Goal: Task Accomplishment & Management: Manage account settings

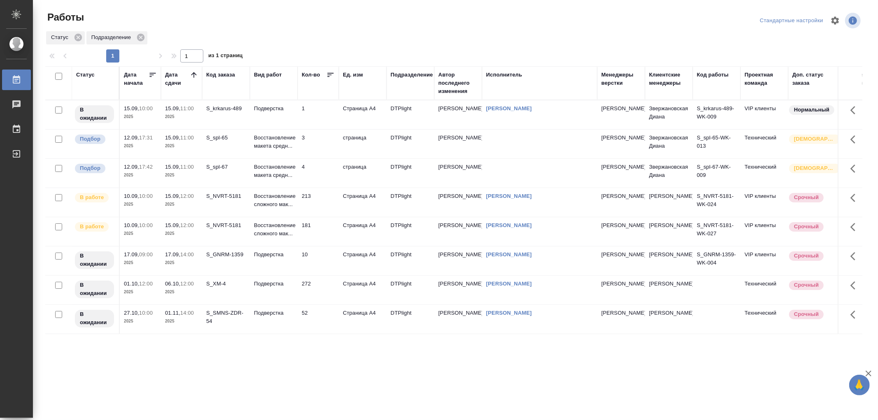
click at [293, 184] on td "Восстановление макета средн..." at bounding box center [274, 173] width 48 height 29
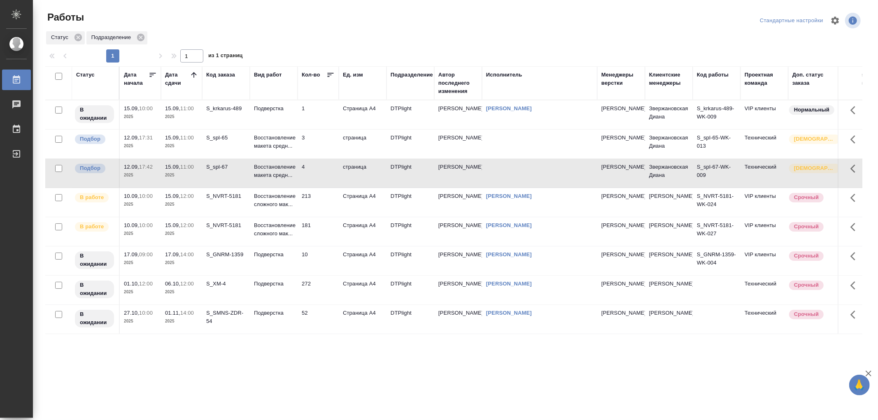
click at [293, 184] on td "Восстановление макета средн..." at bounding box center [274, 173] width 48 height 29
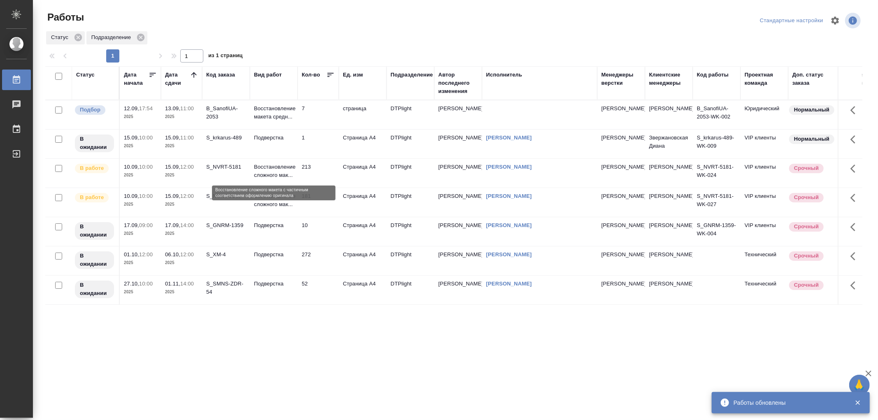
click at [265, 177] on p "Восстановление сложного мак..." at bounding box center [274, 171] width 40 height 16
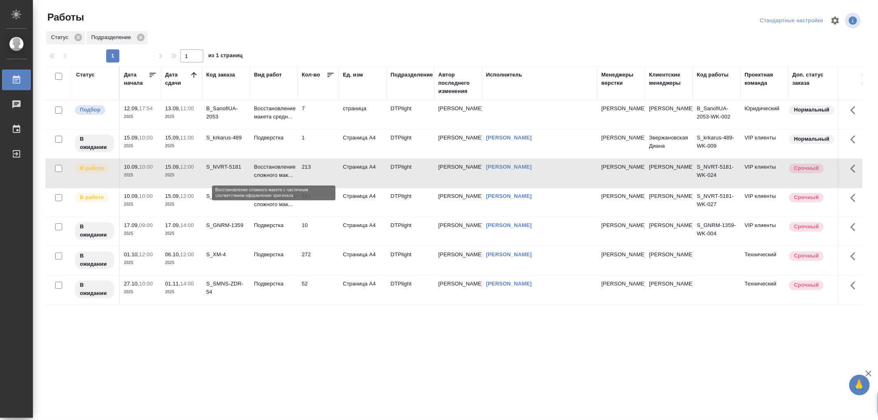
click at [265, 177] on p "Восстановление сложного мак..." at bounding box center [274, 171] width 40 height 16
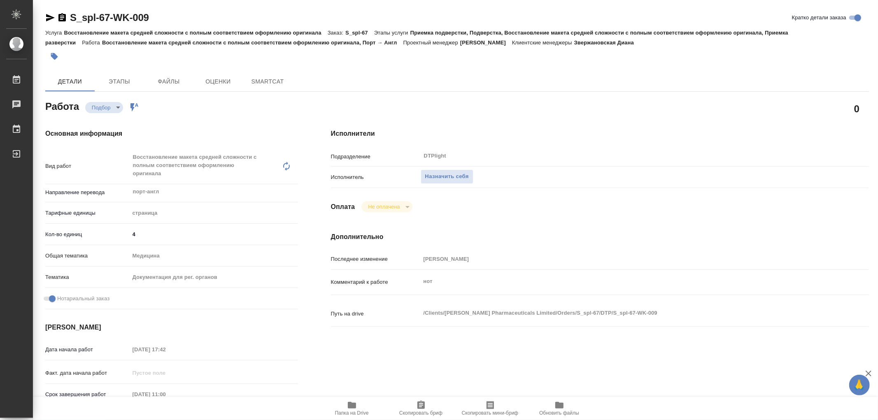
type textarea "x"
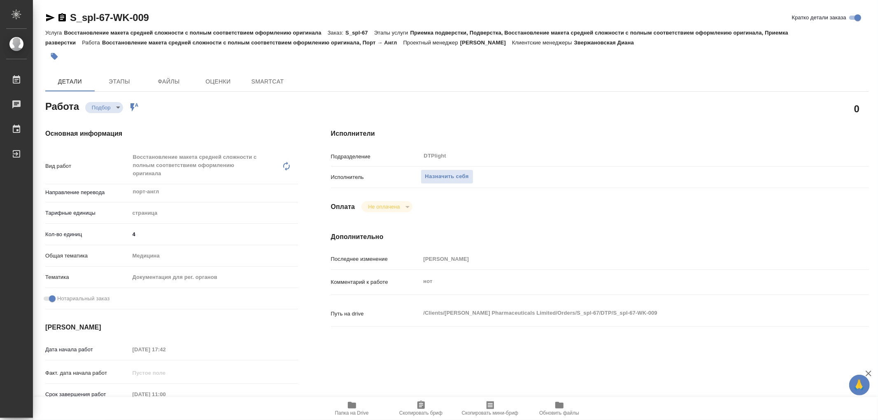
type textarea "x"
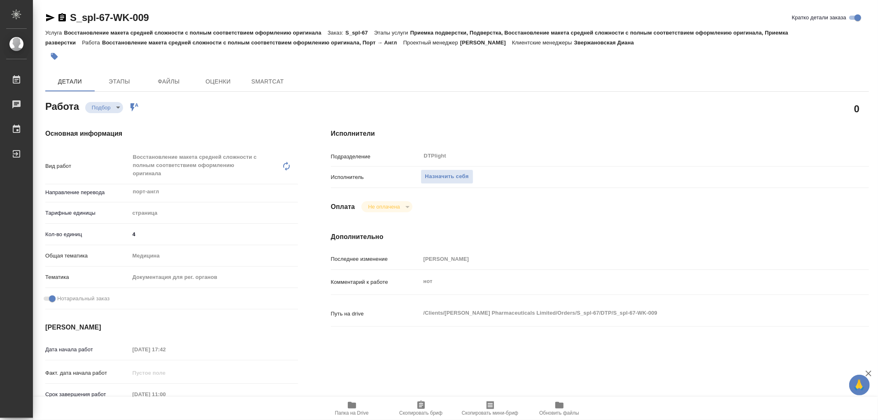
type textarea "x"
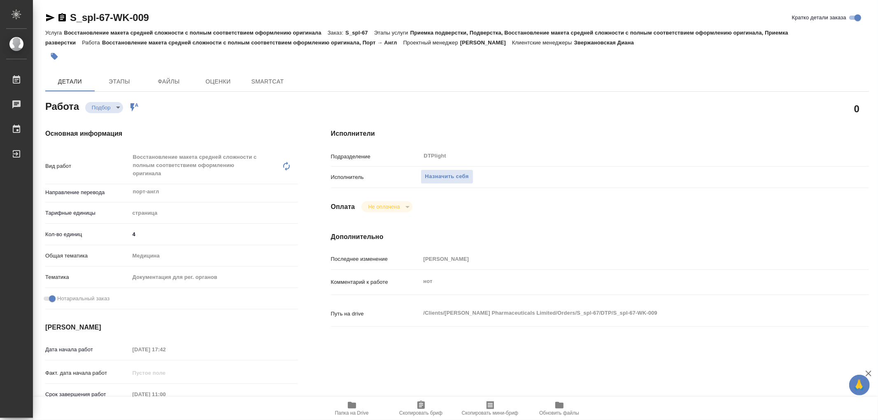
type textarea "x"
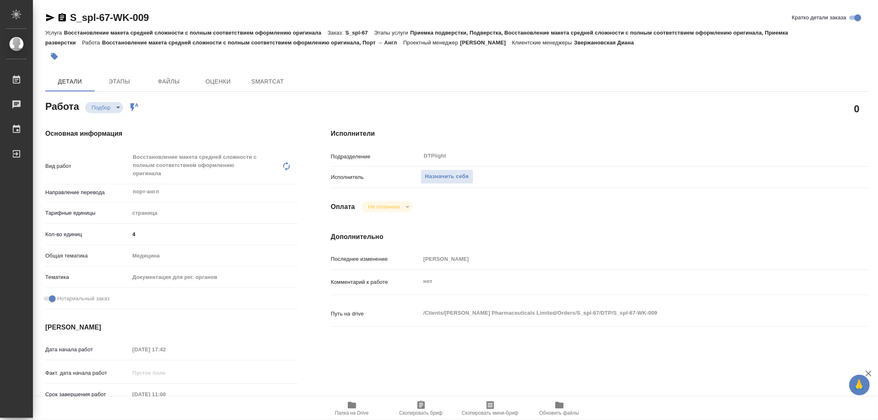
type textarea "x"
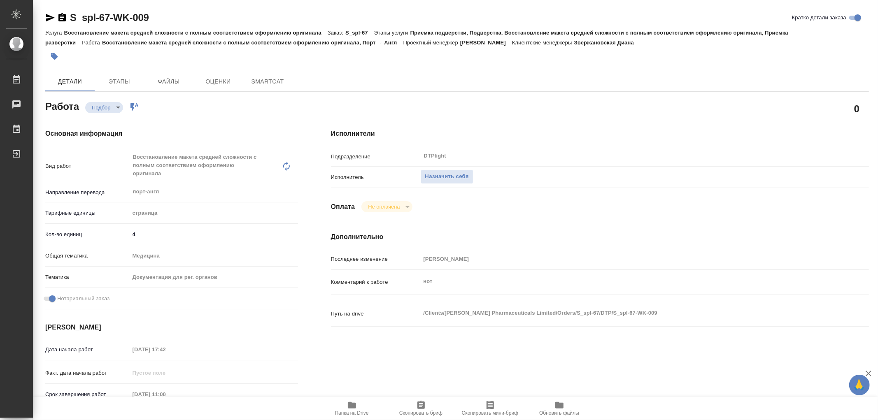
type textarea "x"
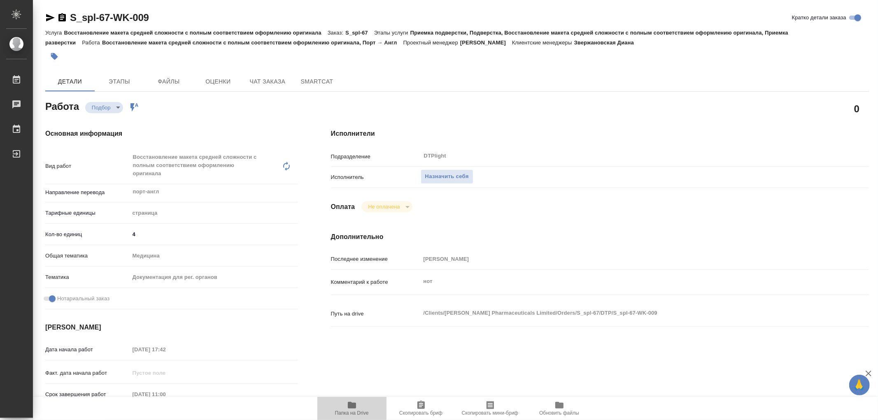
click at [347, 406] on icon "button" at bounding box center [352, 406] width 10 height 10
type textarea "x"
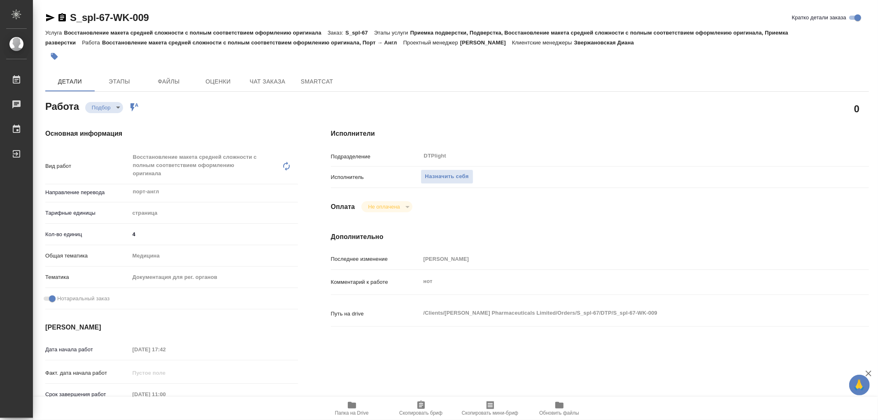
type textarea "x"
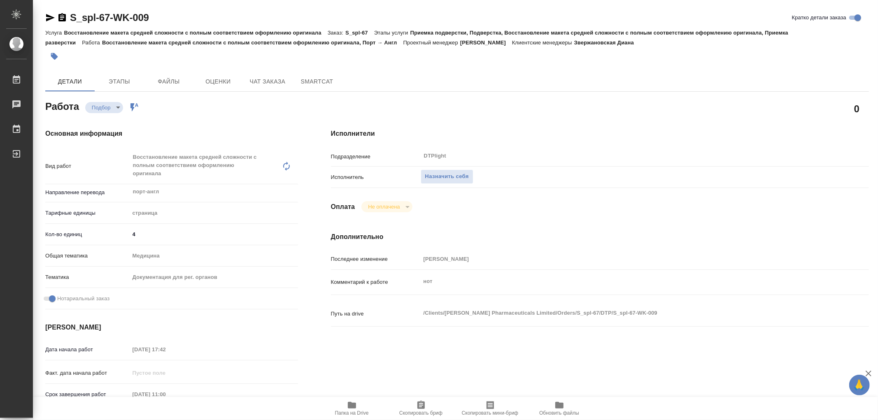
type textarea "x"
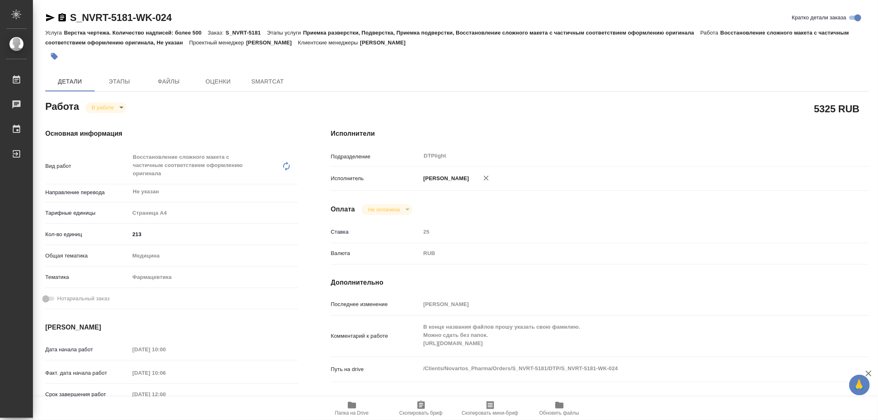
type textarea "x"
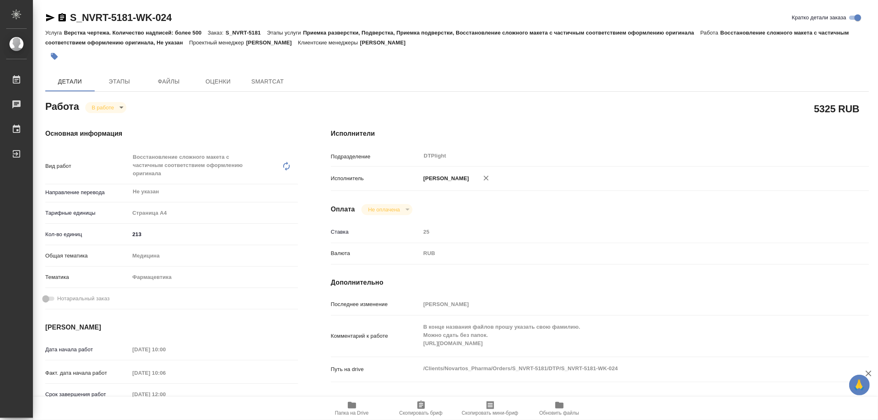
type textarea "x"
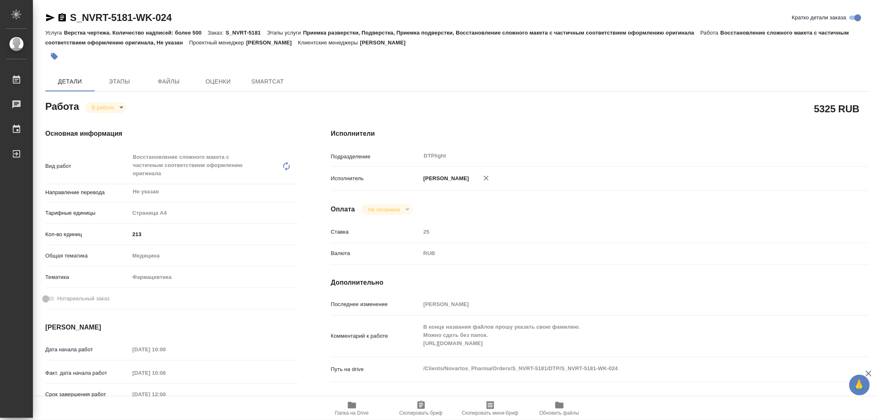
type textarea "x"
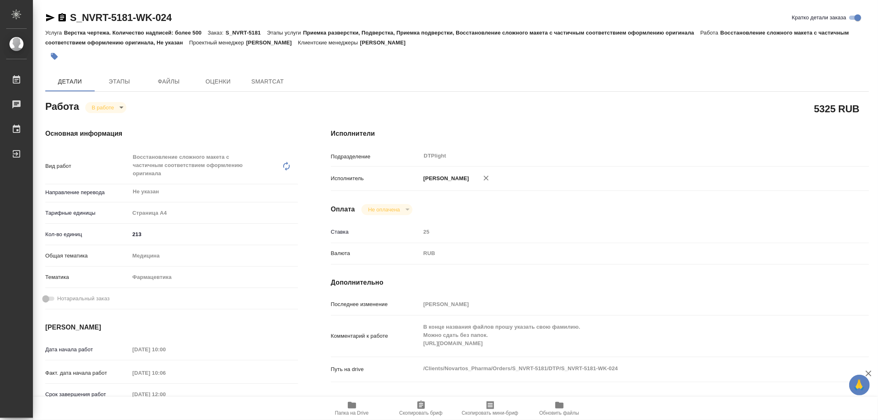
type textarea "x"
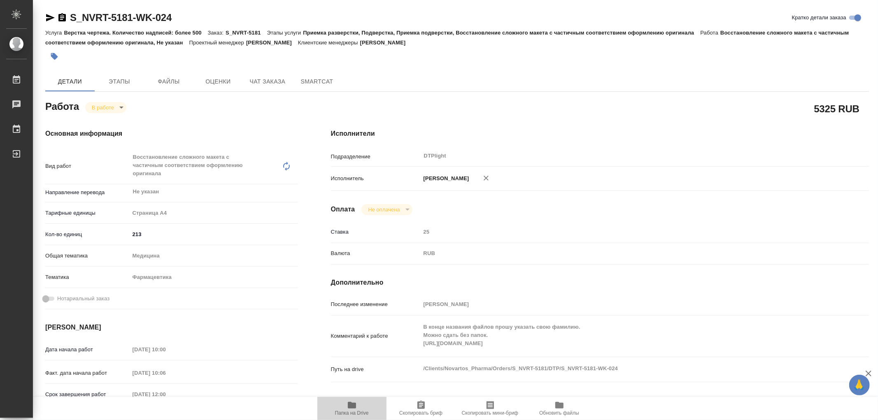
click at [358, 409] on span "Папка на Drive" at bounding box center [351, 409] width 59 height 16
type textarea "x"
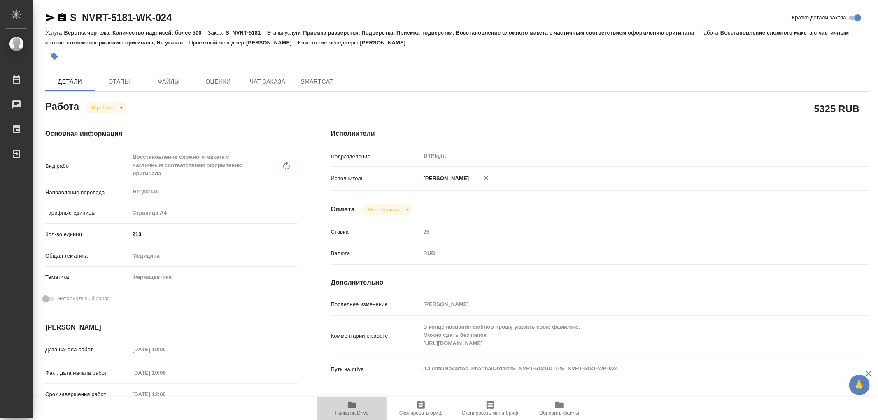
type textarea "x"
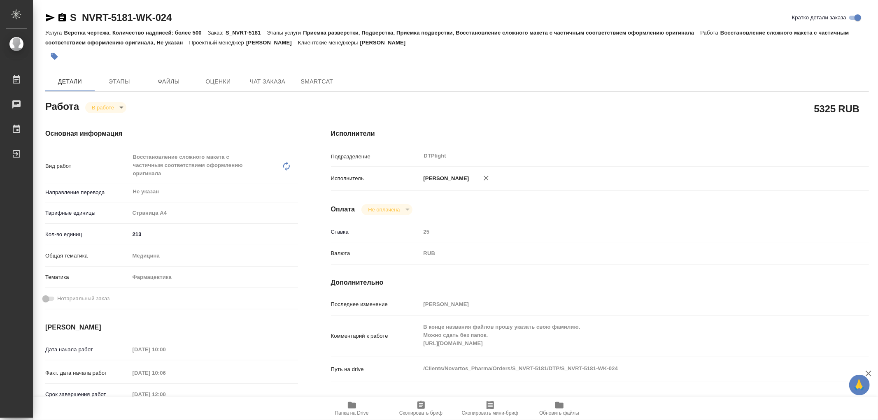
type textarea "x"
click at [351, 403] on icon "button" at bounding box center [352, 405] width 8 height 7
click at [112, 110] on body "🙏 .cls-1 fill:#fff; AWATERA Работы 0 Чаты График Выйти S_NVRT-5181-WK-024 Кратк…" at bounding box center [439, 210] width 878 height 420
click at [105, 119] on button "Выполнен" at bounding box center [107, 121] width 30 height 9
type textarea "x"
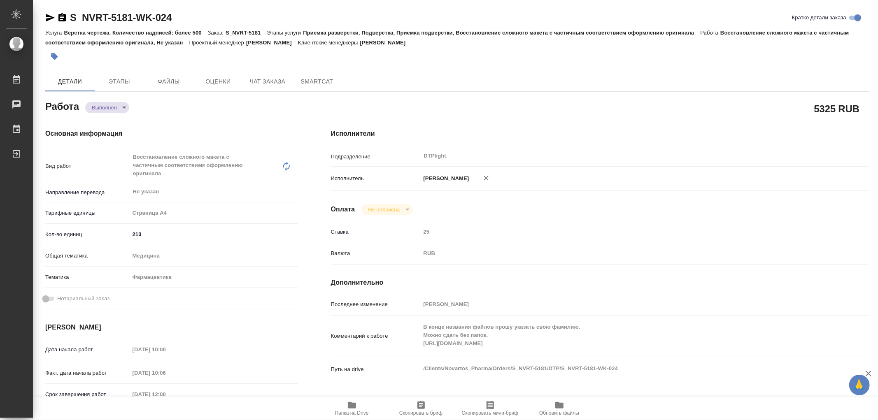
type textarea "x"
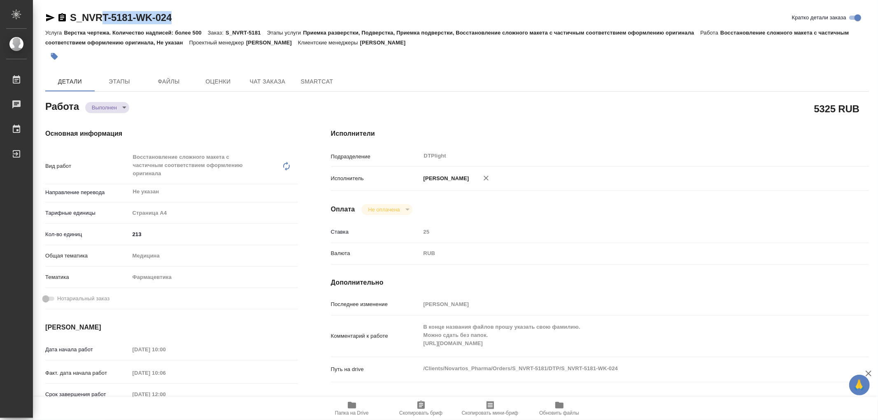
type textarea "x"
drag, startPoint x: 175, startPoint y: 20, endPoint x: 49, endPoint y: 10, distance: 126.4
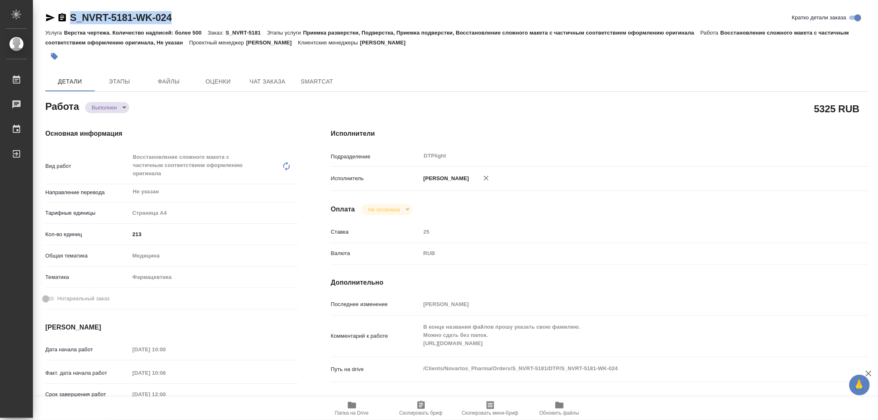
click at [49, 10] on div "S_NVRT-5181-WK-024 Кратко детали заказа Услуга Верстка чертежа. Количество надп…" at bounding box center [457, 363] width 833 height 727
type textarea "x"
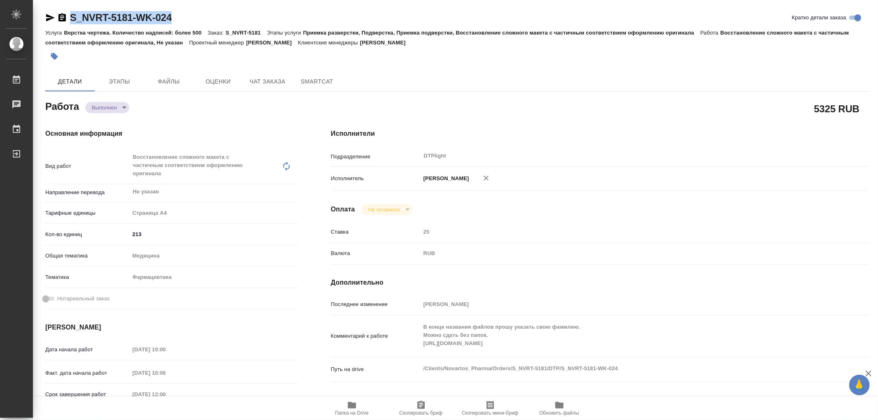
type textarea "x"
click at [44, 19] on div "S_NVRT-5181-WK-024 Кратко детали заказа Услуга Верстка чертежа. Количество надп…" at bounding box center [457, 363] width 833 height 727
click at [48, 19] on icon "button" at bounding box center [50, 17] width 9 height 7
drag, startPoint x: 176, startPoint y: 16, endPoint x: 84, endPoint y: 16, distance: 91.8
click at [76, 17] on div "S_NVRT-5181-WK-024 Кратко детали заказа" at bounding box center [457, 17] width 824 height 13
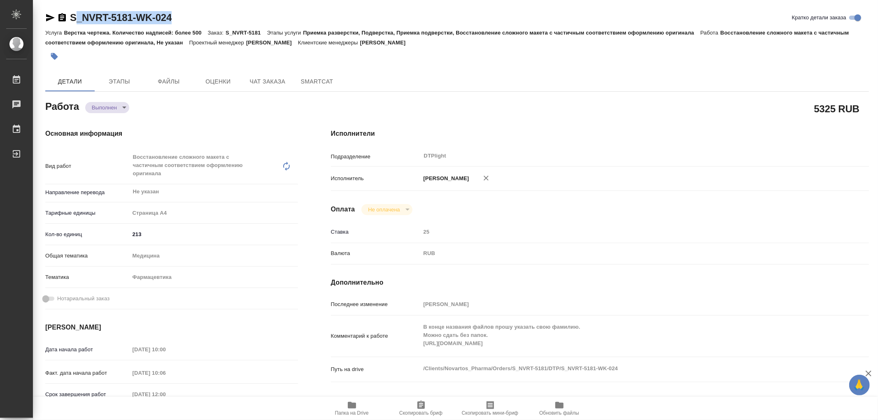
drag, startPoint x: 192, startPoint y: 19, endPoint x: 183, endPoint y: 19, distance: 8.6
click at [191, 19] on div "S_NVRT-5181-WK-024 Кратко детали заказа" at bounding box center [457, 17] width 824 height 13
click at [176, 16] on div "S_NVRT-5181-WK-024 Кратко детали заказа" at bounding box center [457, 17] width 824 height 13
drag, startPoint x: 182, startPoint y: 16, endPoint x: 71, endPoint y: 17, distance: 110.8
click at [71, 17] on div "S_NVRT-5181-WK-024 Кратко детали заказа" at bounding box center [457, 17] width 824 height 13
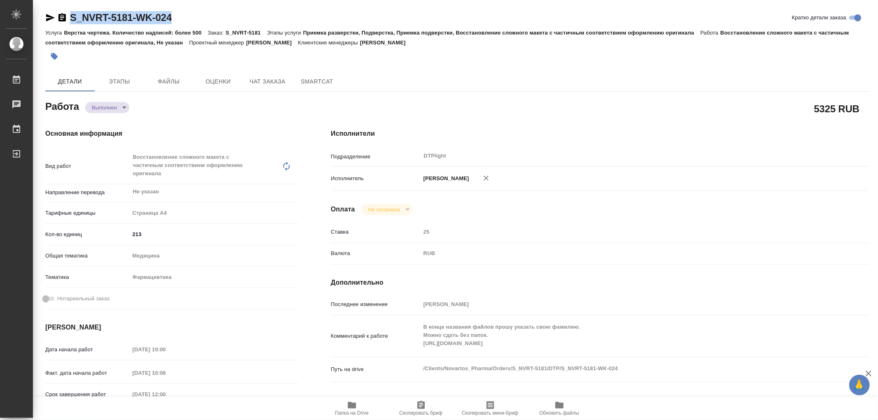
copy link "S_NVRT-5181-WK-024"
click at [271, 81] on span "Чат заказа" at bounding box center [268, 82] width 40 height 10
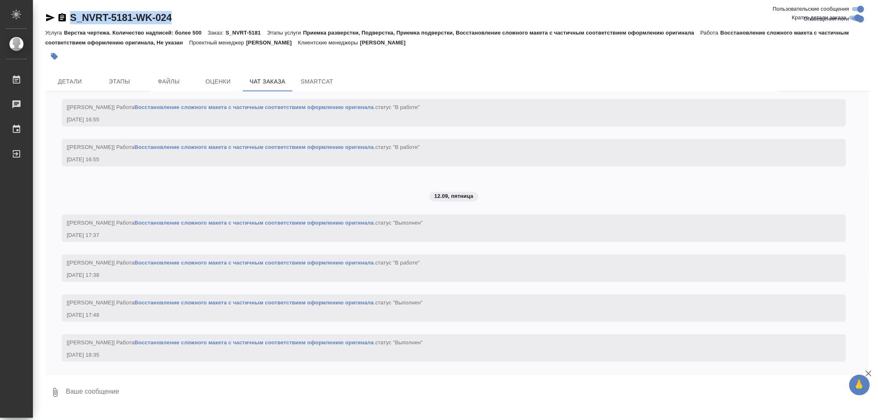
scroll to position [12672, 0]
click at [77, 79] on span "Детали" at bounding box center [70, 82] width 40 height 10
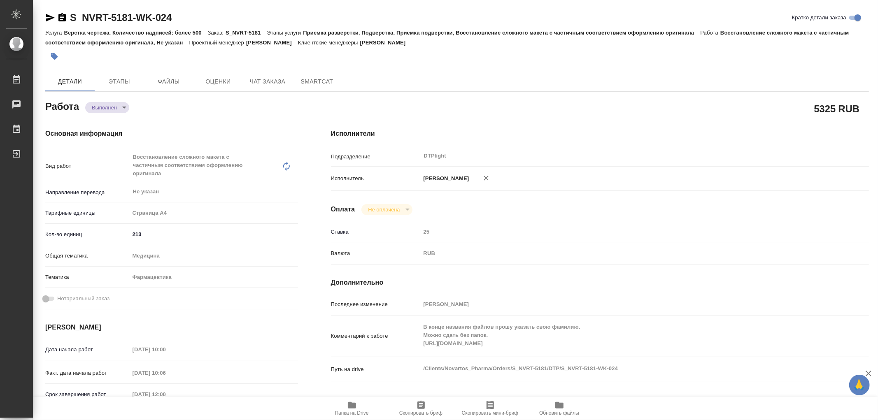
type textarea "x"
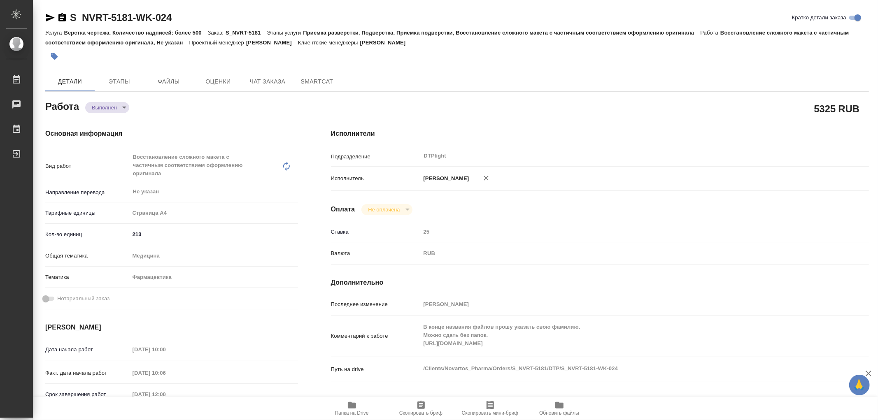
type textarea "x"
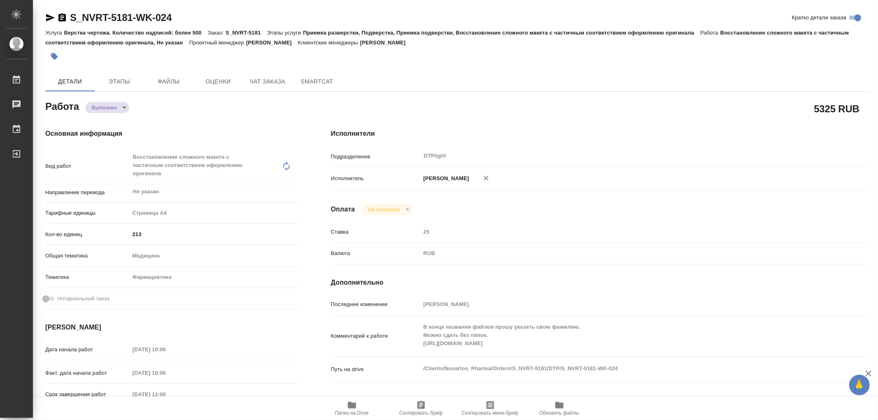
type textarea "x"
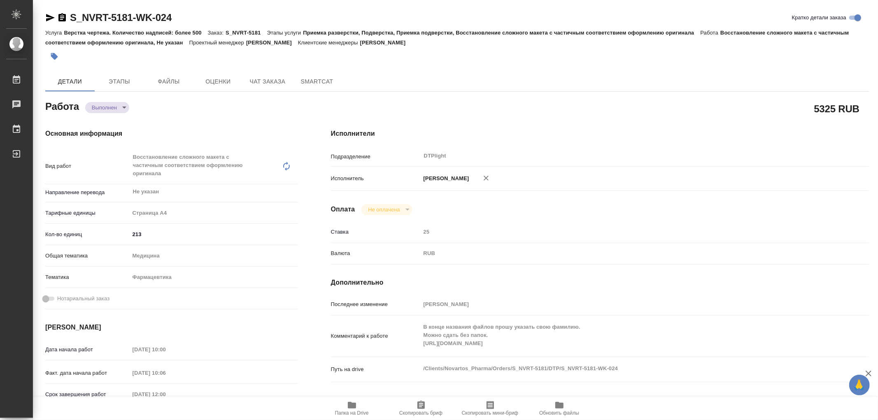
type textarea "x"
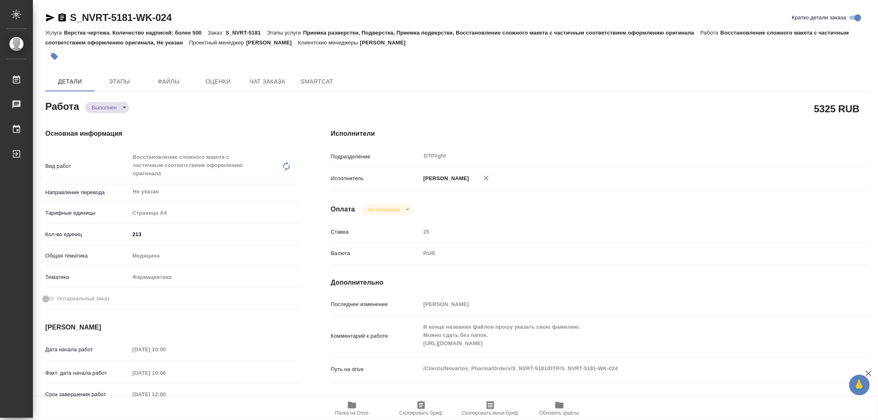
type textarea "x"
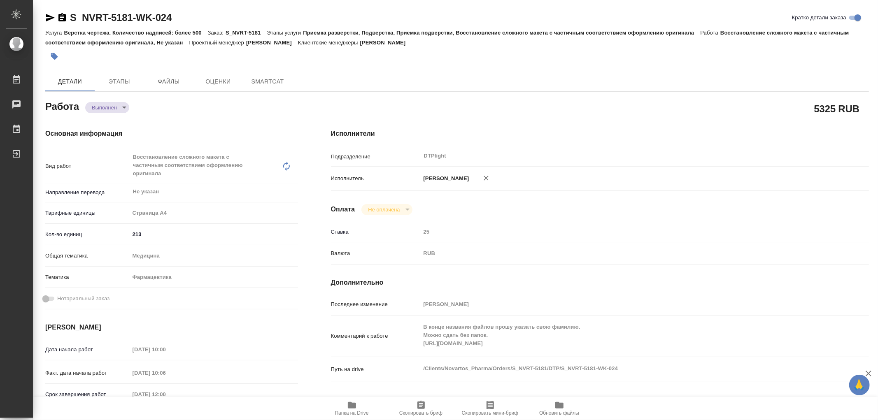
type textarea "x"
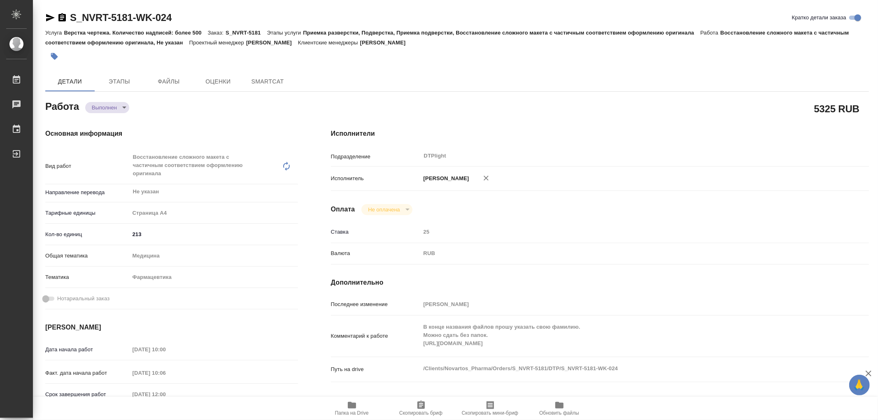
type textarea "x"
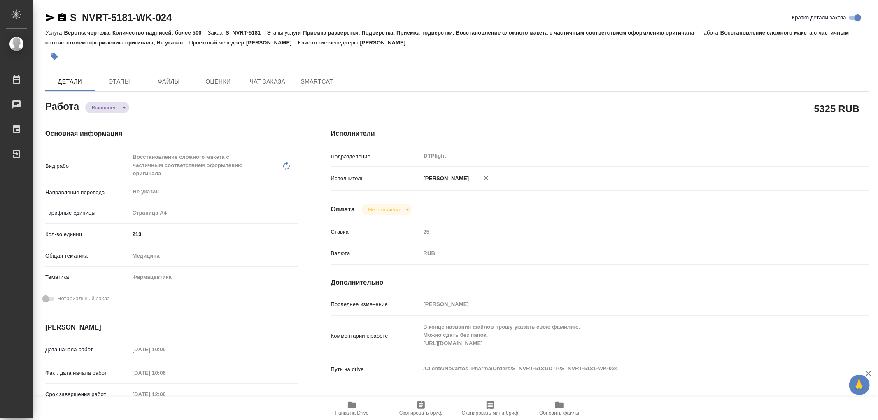
type textarea "x"
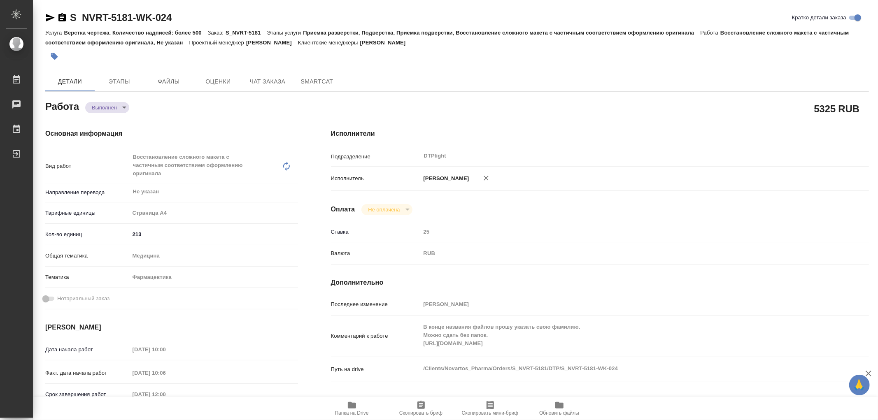
type textarea "x"
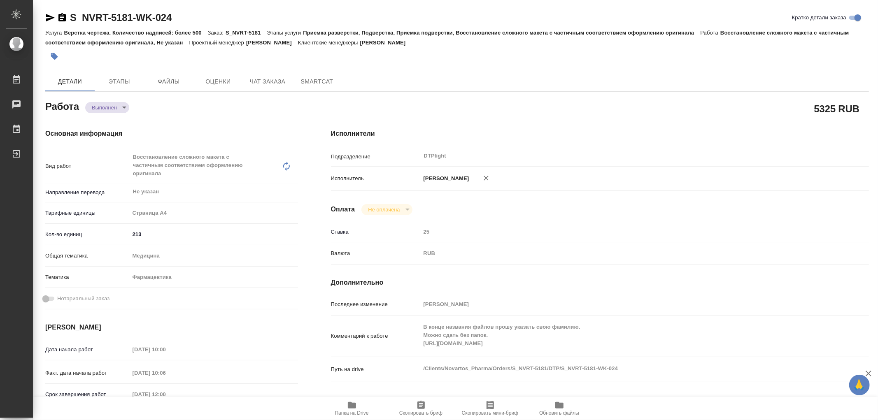
type textarea "x"
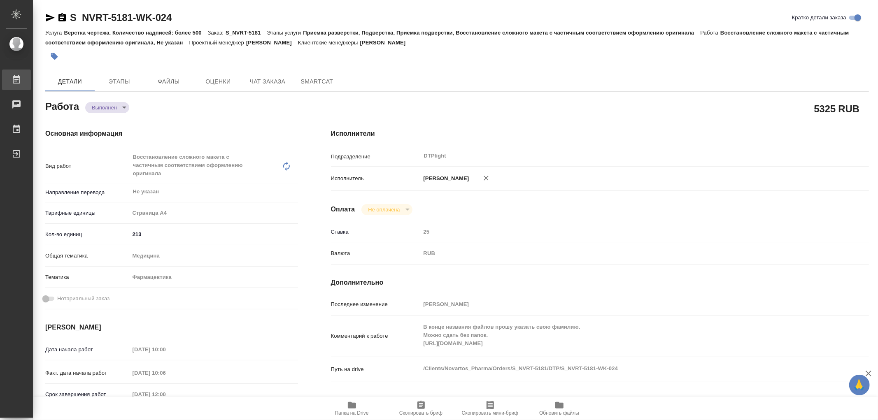
type textarea "x"
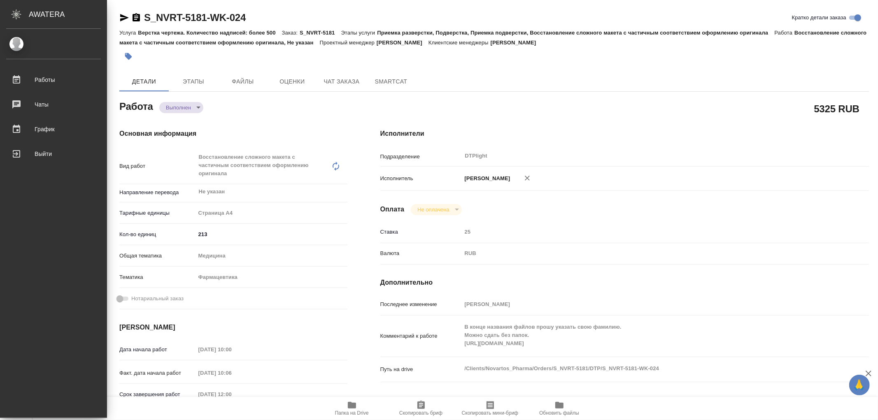
type textarea "x"
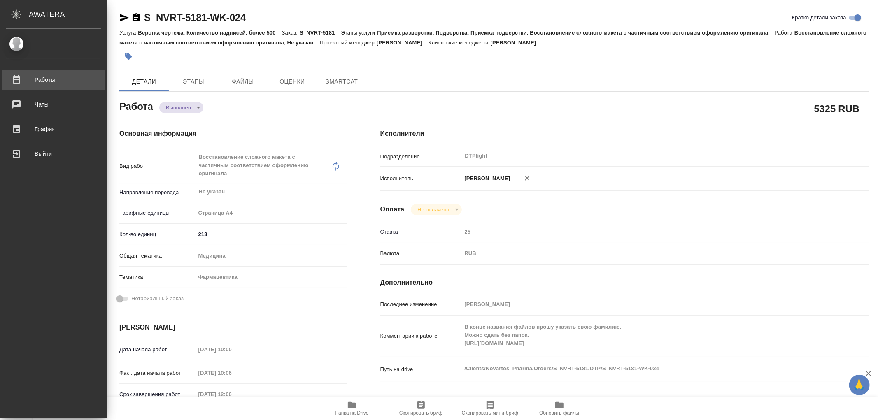
type textarea "x"
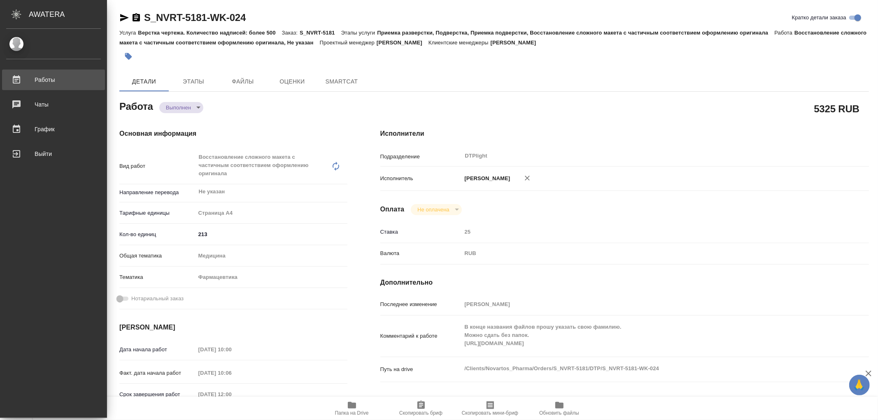
type textarea "x"
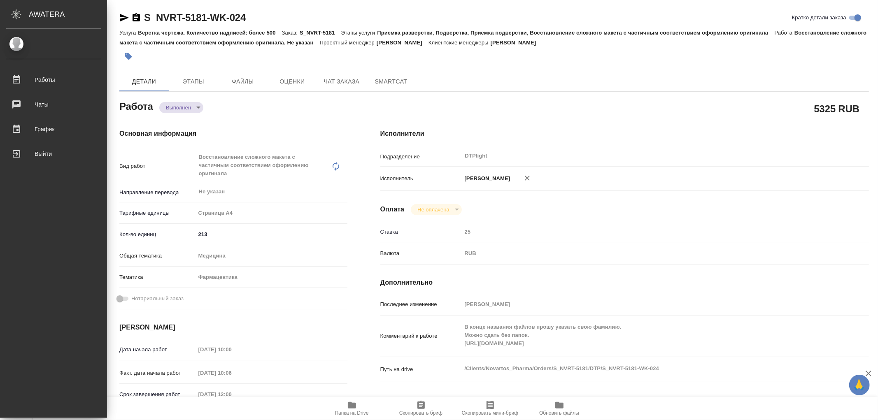
type textarea "x"
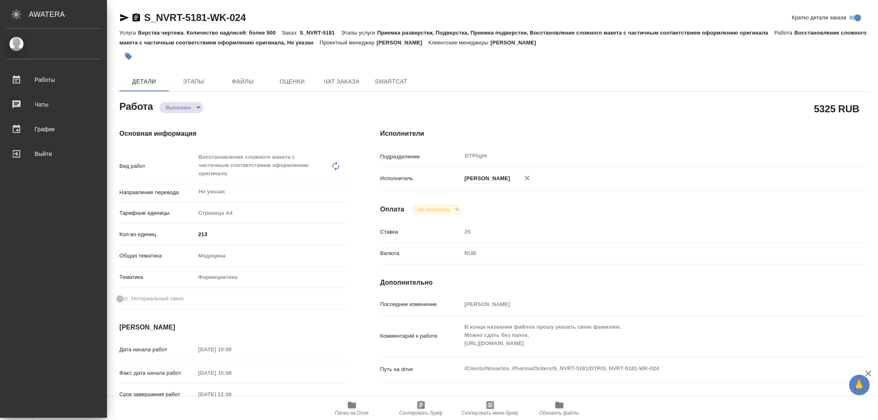
type textarea "x"
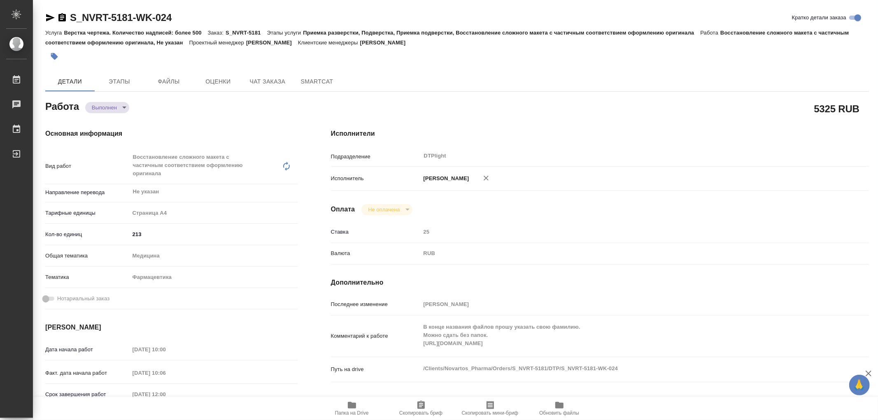
type textarea "x"
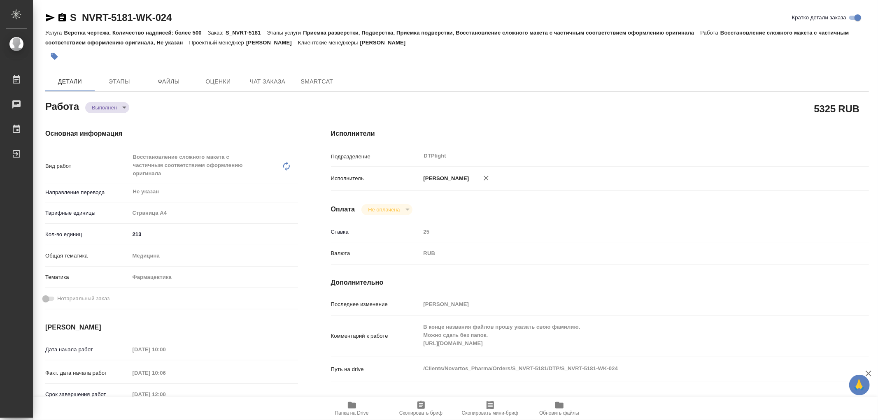
type textarea "x"
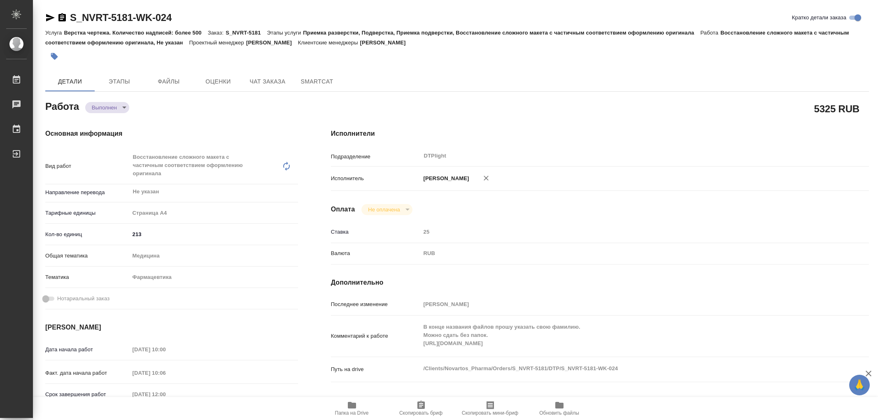
type textarea "x"
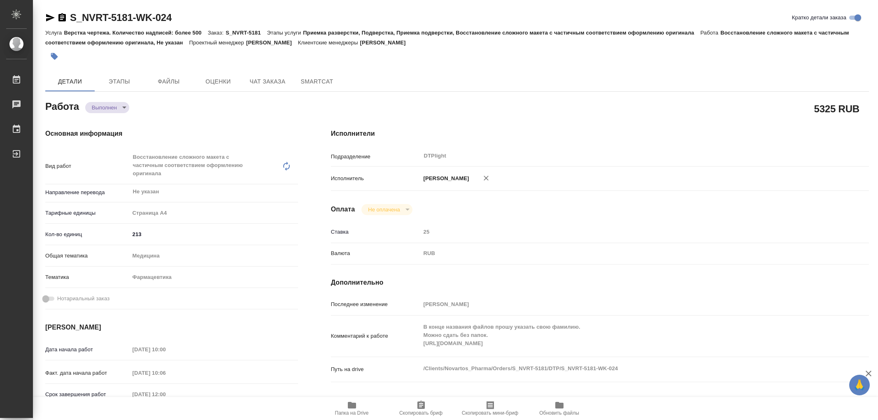
type textarea "x"
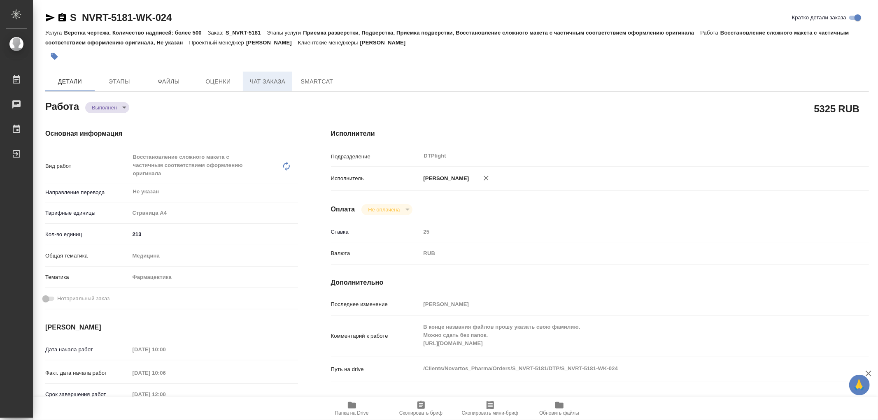
click at [281, 81] on span "Чат заказа" at bounding box center [268, 82] width 40 height 10
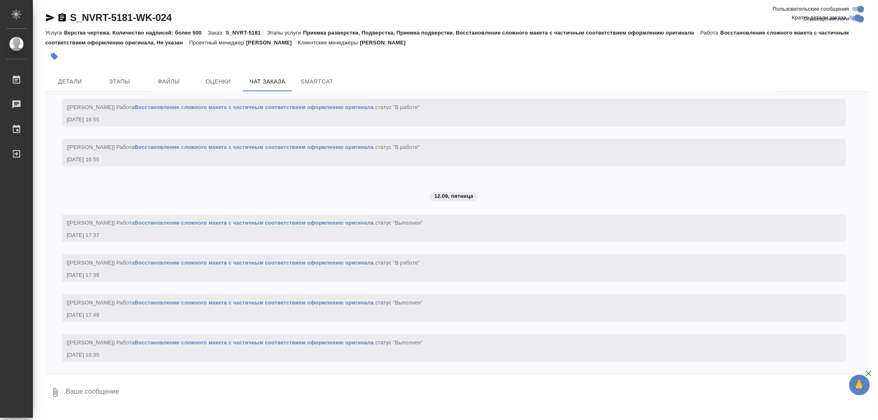
scroll to position [12672, 0]
click at [114, 83] on span "Этапы" at bounding box center [120, 82] width 40 height 10
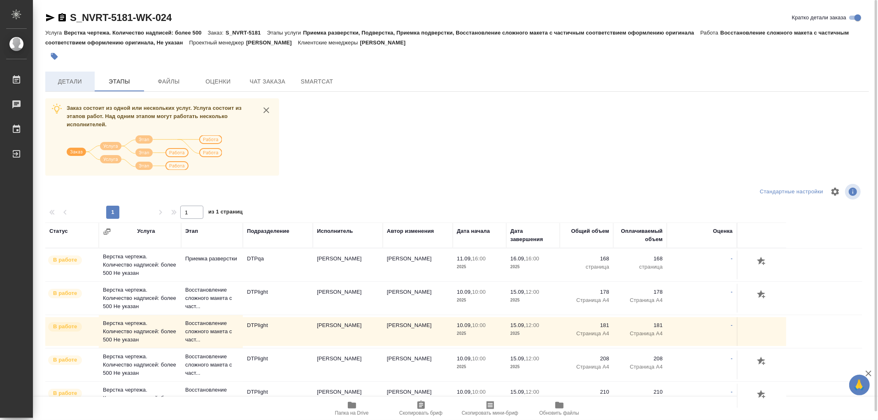
click at [72, 89] on button "Детали" at bounding box center [69, 82] width 49 height 20
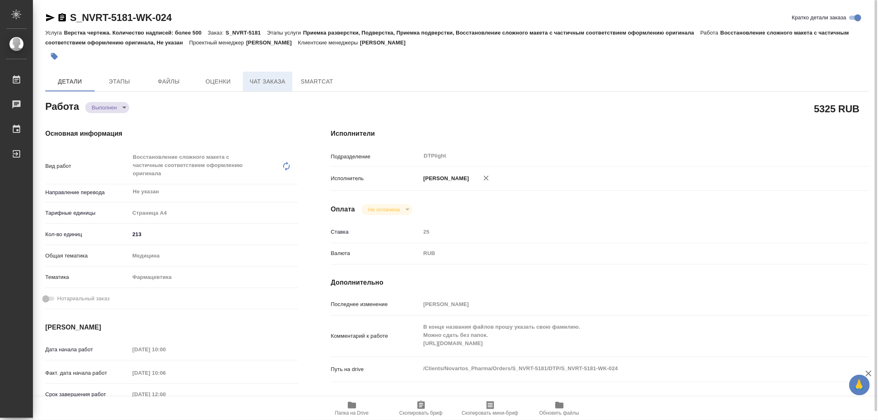
type textarea "x"
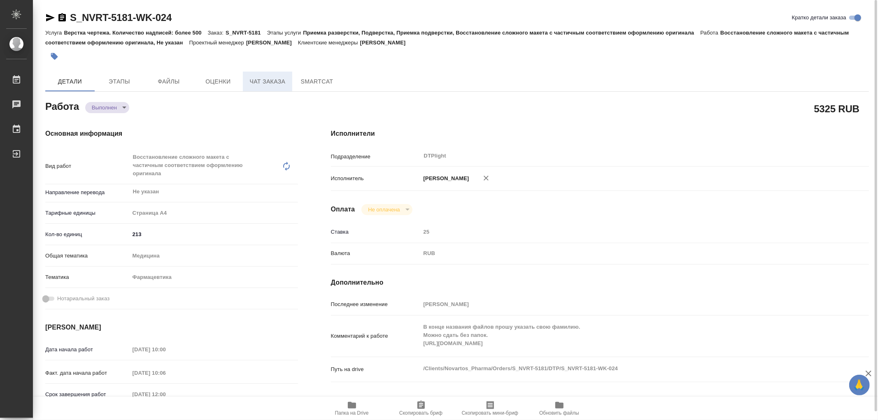
type textarea "x"
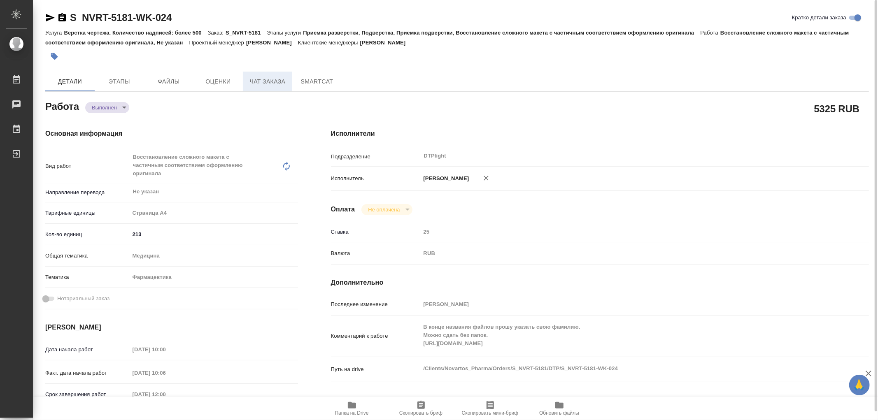
type textarea "x"
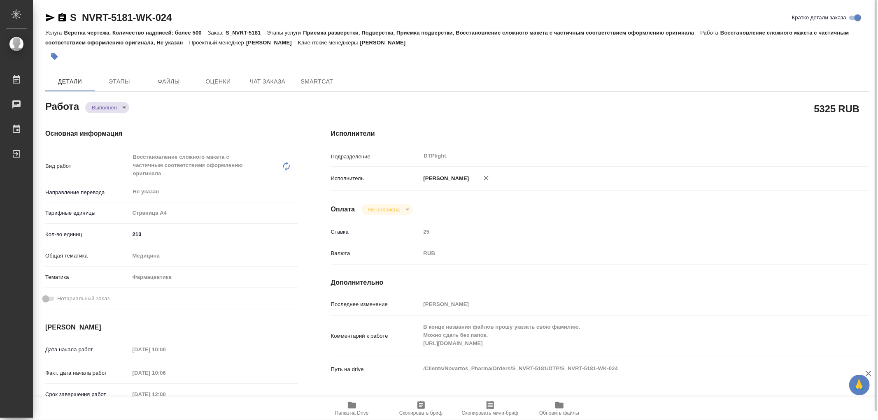
type textarea "x"
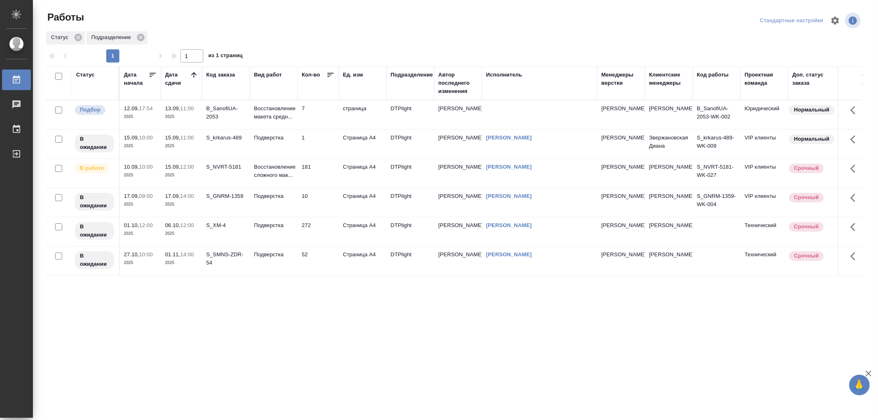
click at [286, 183] on td "Восстановление сложного мак..." at bounding box center [274, 173] width 48 height 29
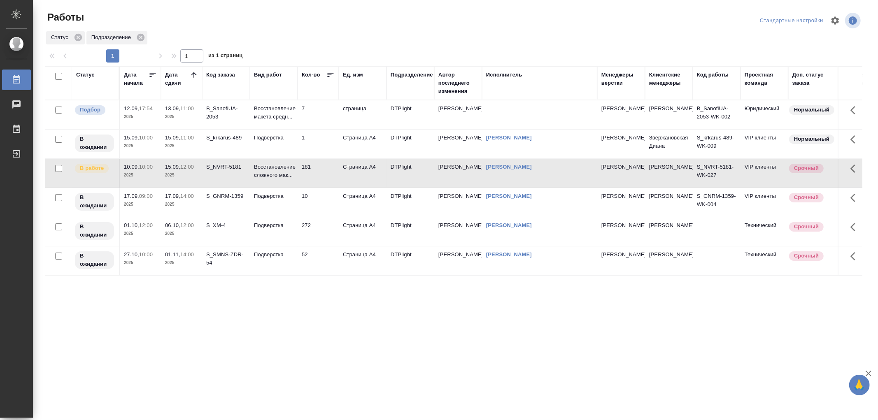
click at [286, 183] on td "Восстановление сложного мак..." at bounding box center [274, 173] width 48 height 29
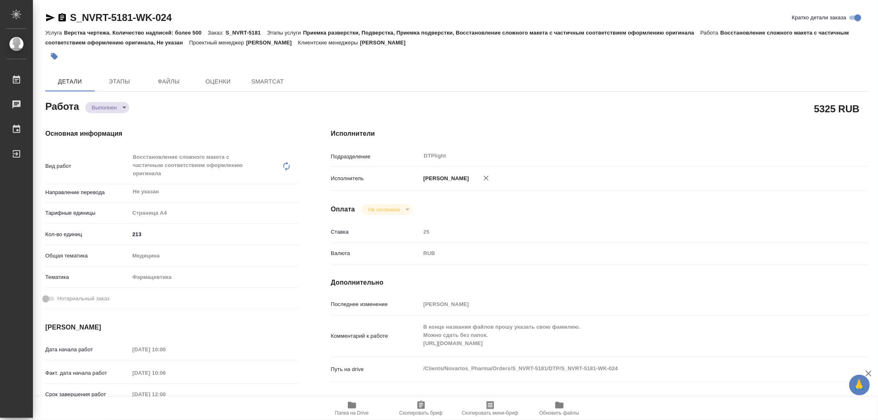
type textarea "x"
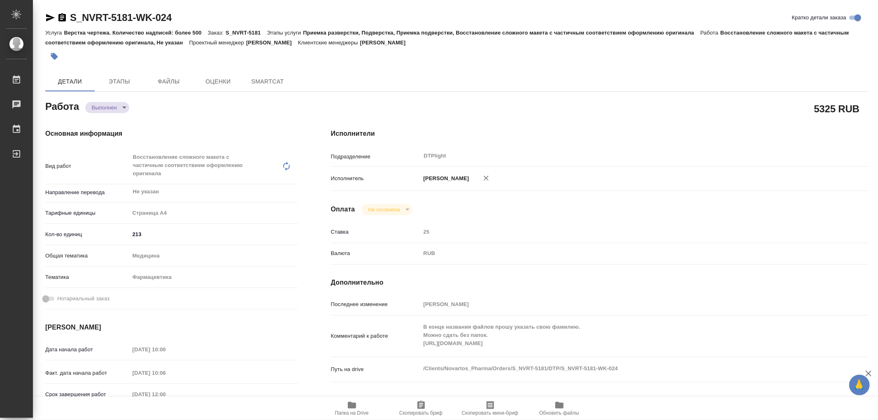
type textarea "x"
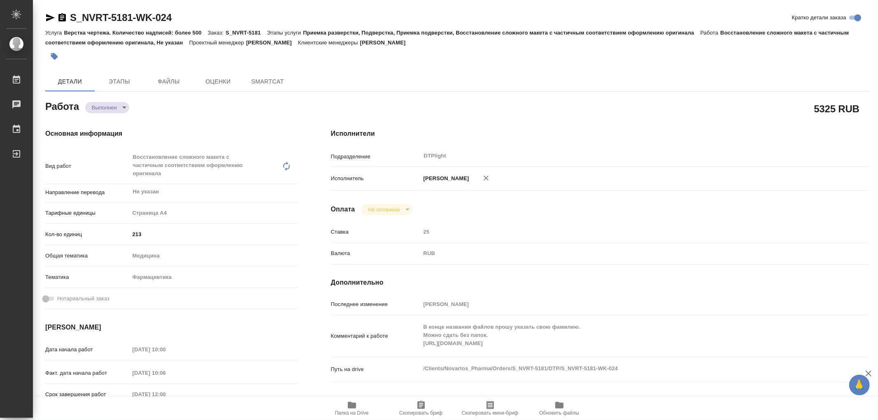
type textarea "x"
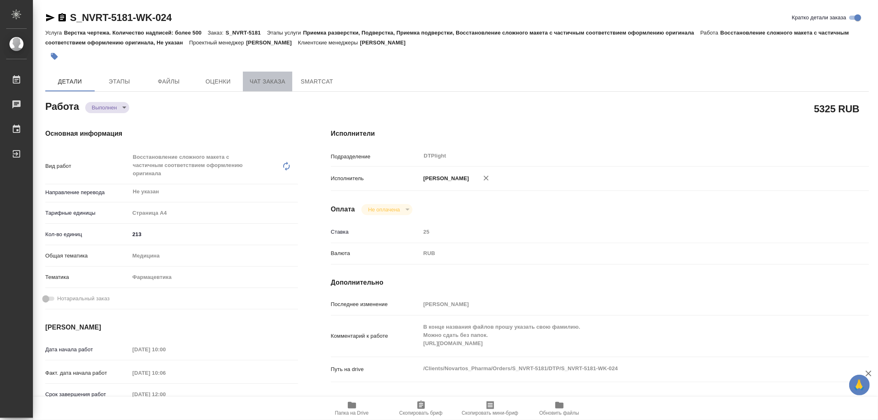
click at [274, 79] on span "Чат заказа" at bounding box center [268, 82] width 40 height 10
type textarea "x"
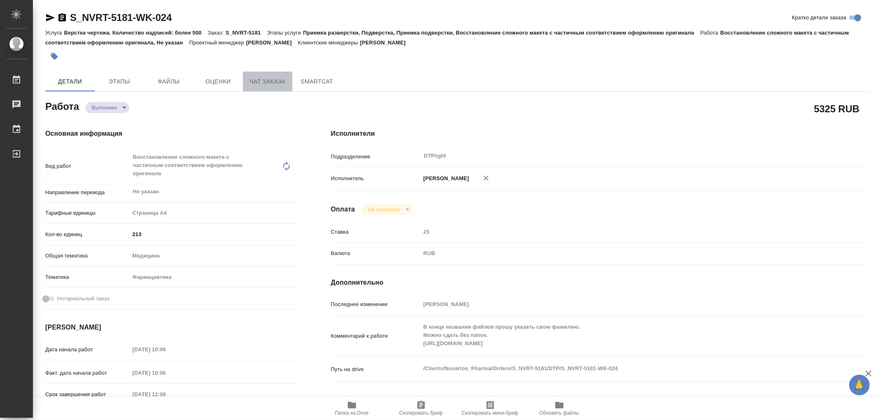
type textarea "x"
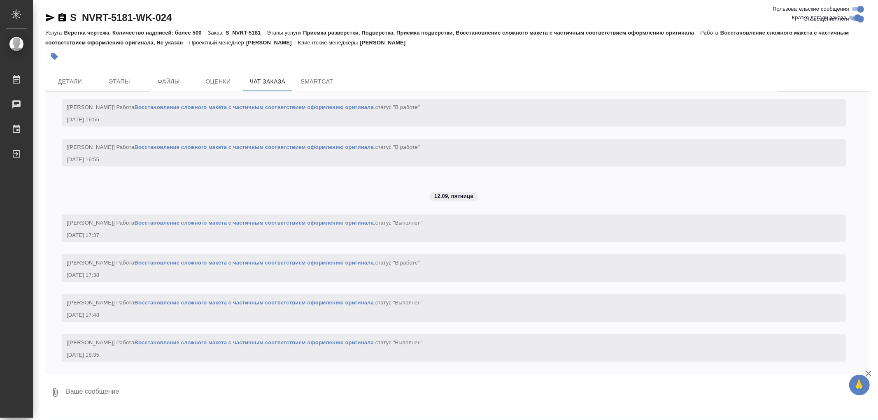
scroll to position [12672, 0]
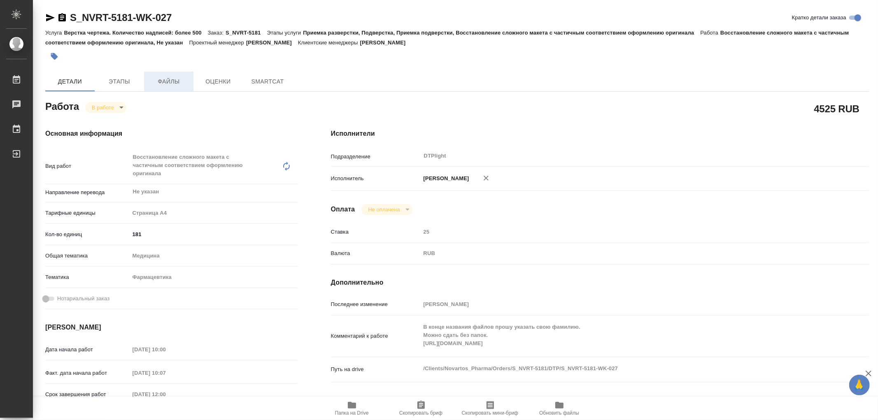
type textarea "x"
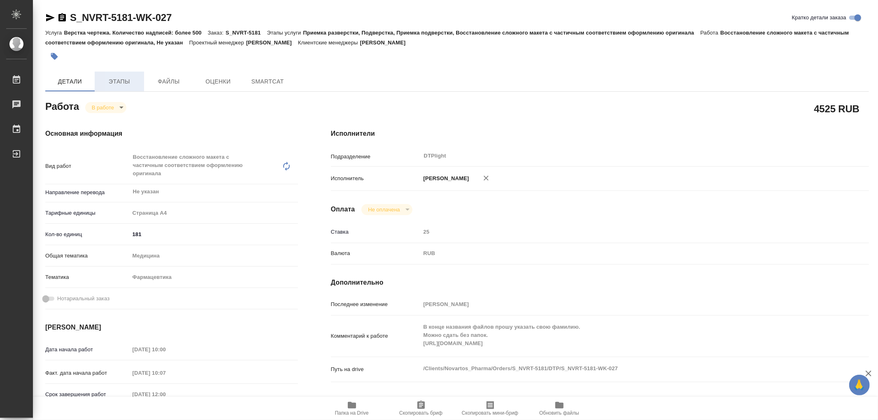
type textarea "x"
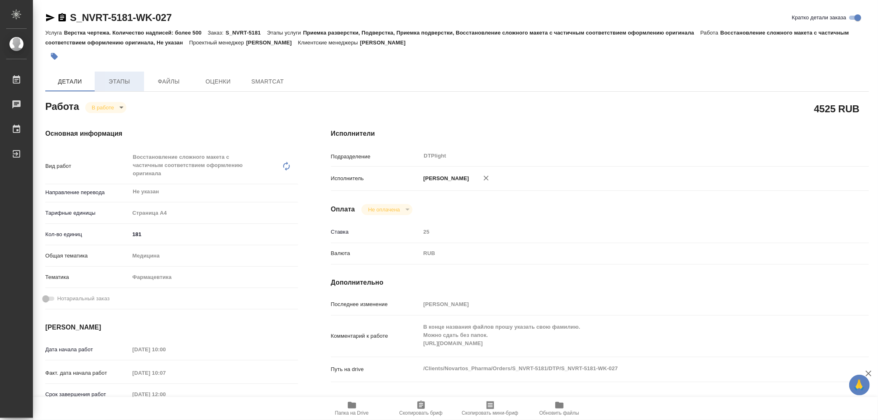
type textarea "x"
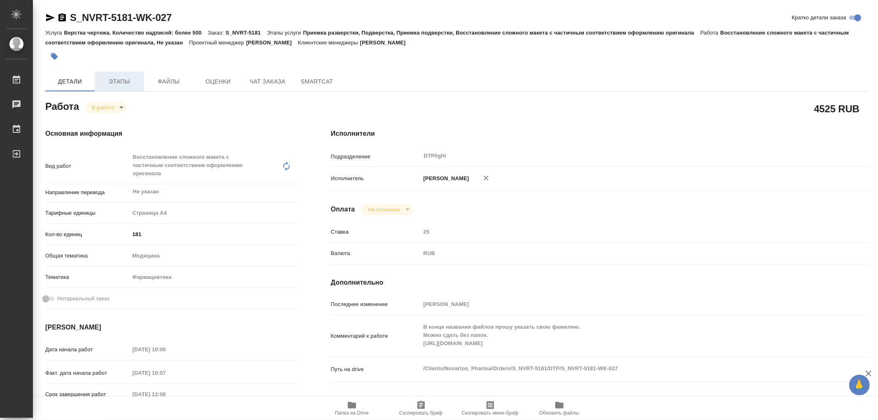
type textarea "x"
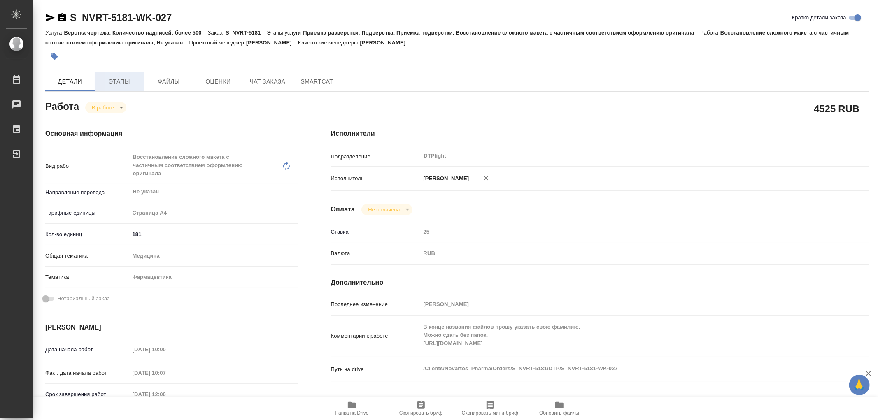
click at [120, 79] on span "Этапы" at bounding box center [120, 82] width 40 height 10
type textarea "x"
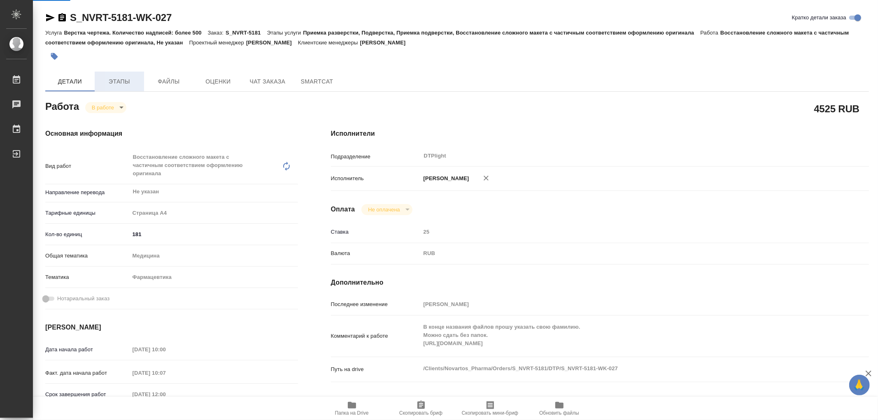
type textarea "x"
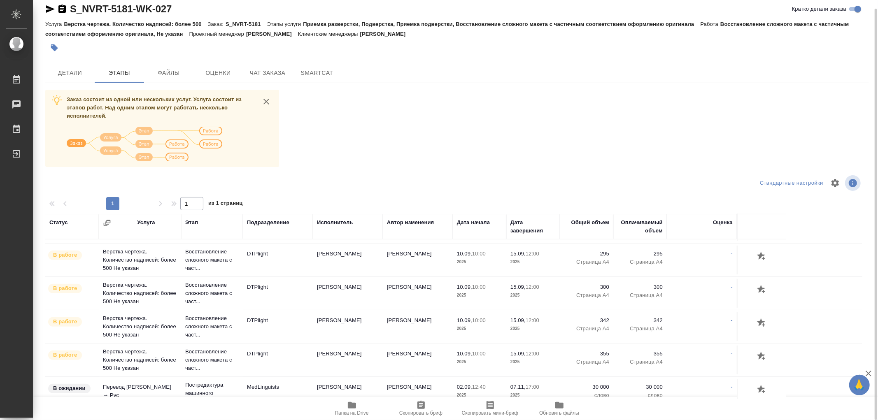
scroll to position [412, 0]
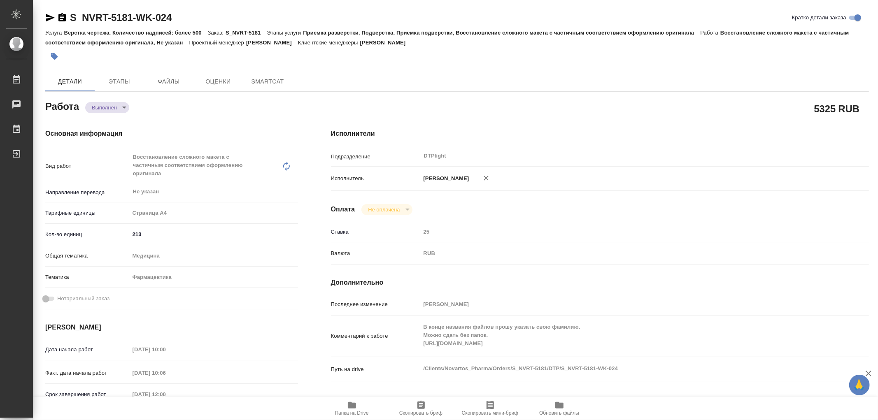
type textarea "x"
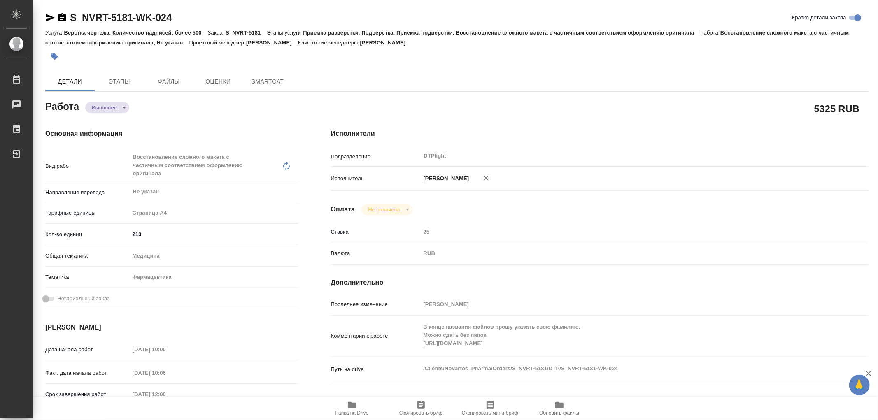
type textarea "x"
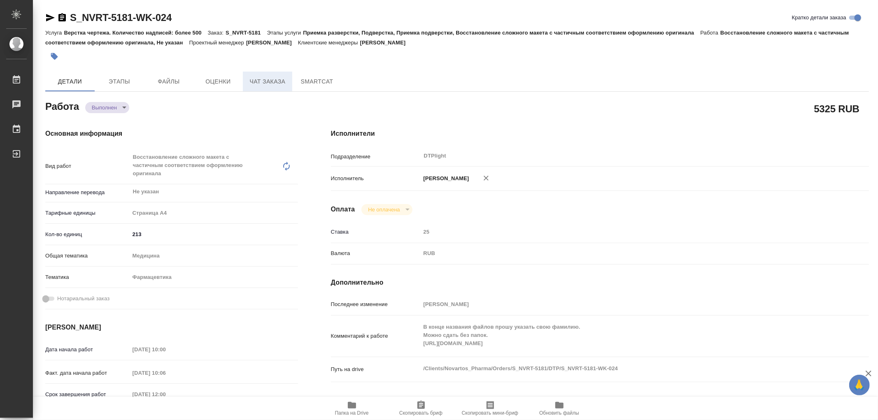
click at [273, 84] on span "Чат заказа" at bounding box center [268, 82] width 40 height 10
type textarea "x"
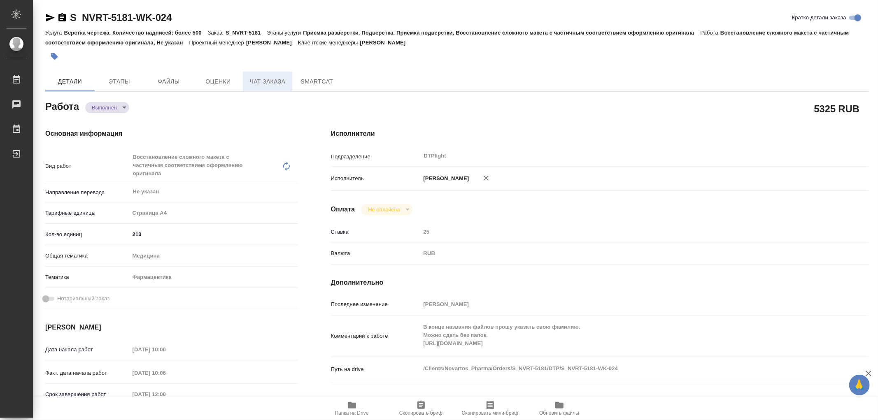
type textarea "x"
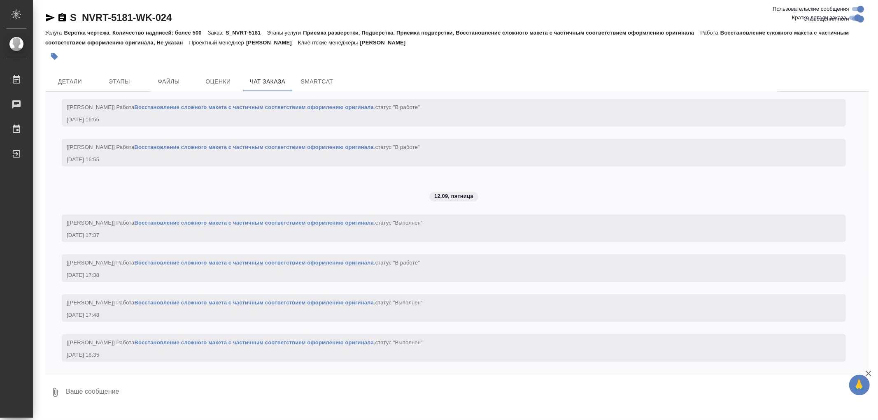
scroll to position [12672, 0]
